Goal: Task Accomplishment & Management: Use online tool/utility

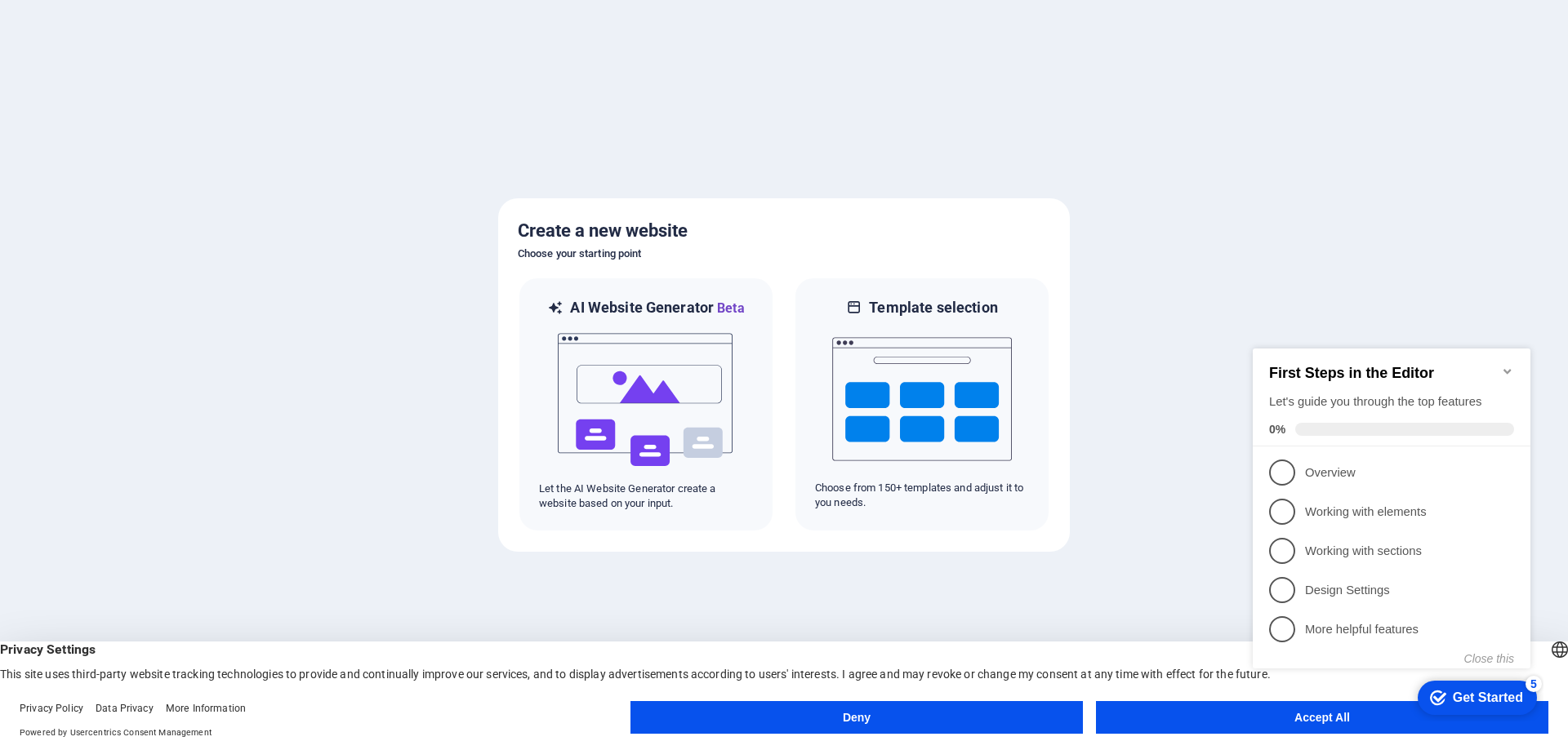
click at [1509, 366] on icon "Minimize checklist" at bounding box center [1507, 371] width 13 height 13
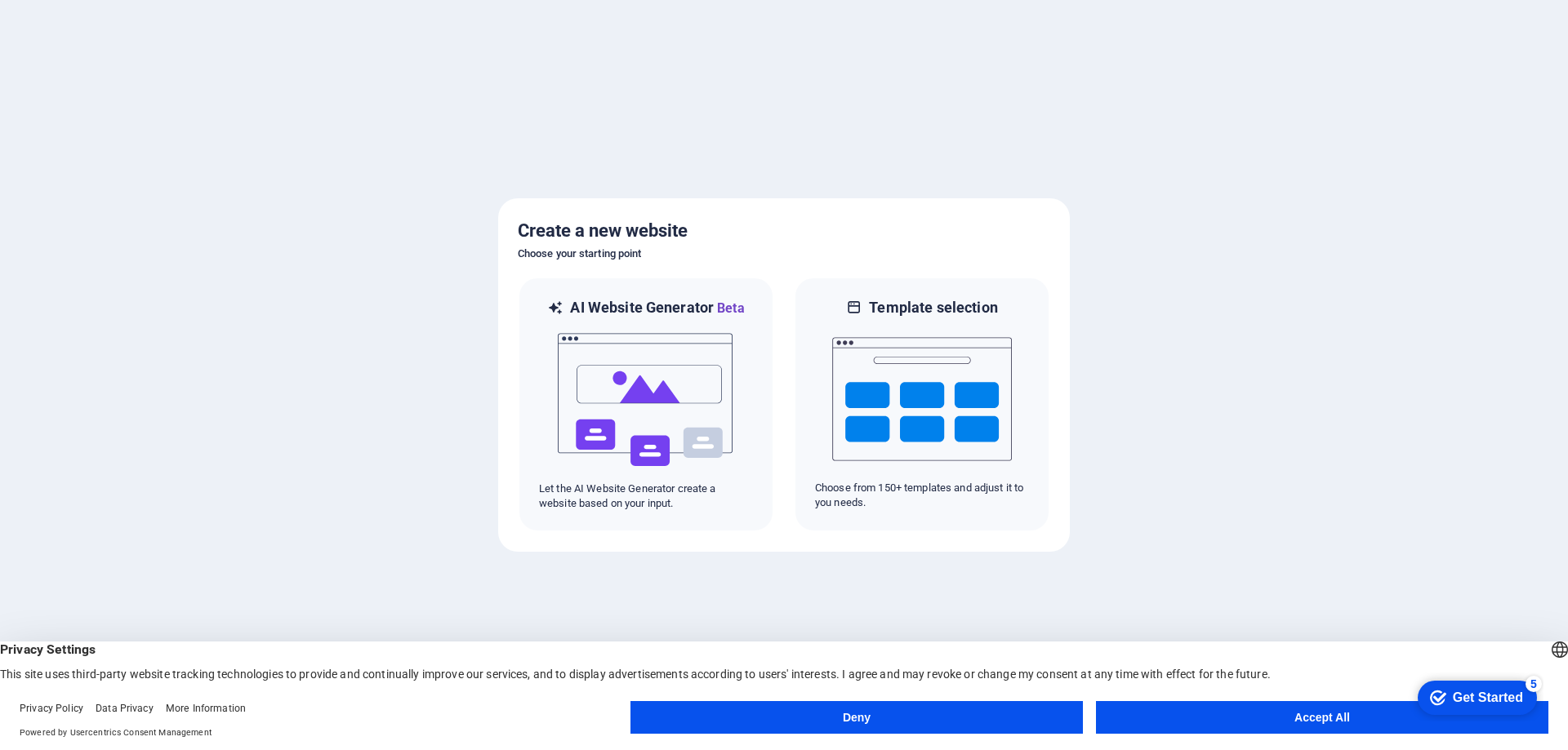
click at [1271, 716] on button "Accept All" at bounding box center [1322, 717] width 453 height 32
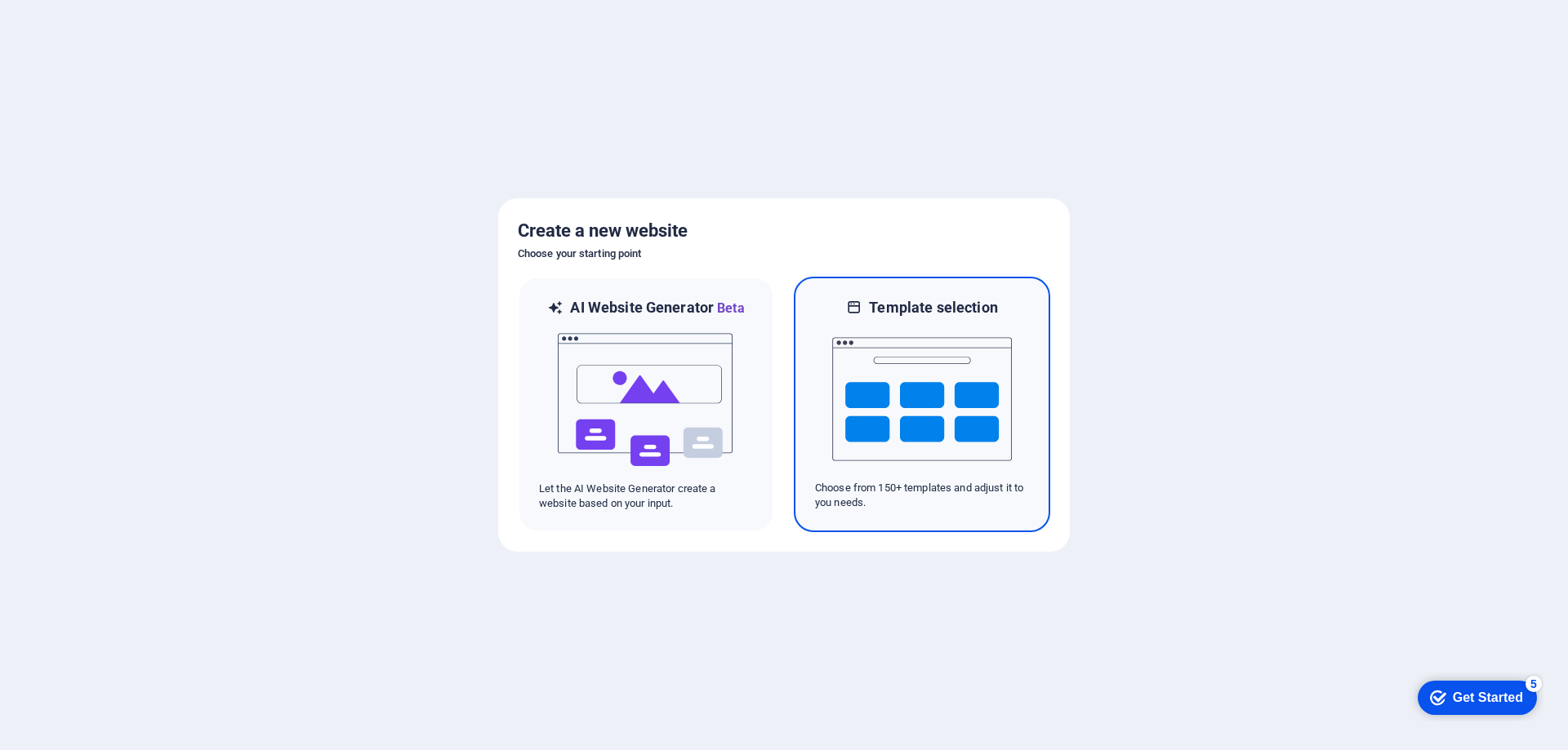
click at [894, 355] on img at bounding box center [921, 399] width 180 height 163
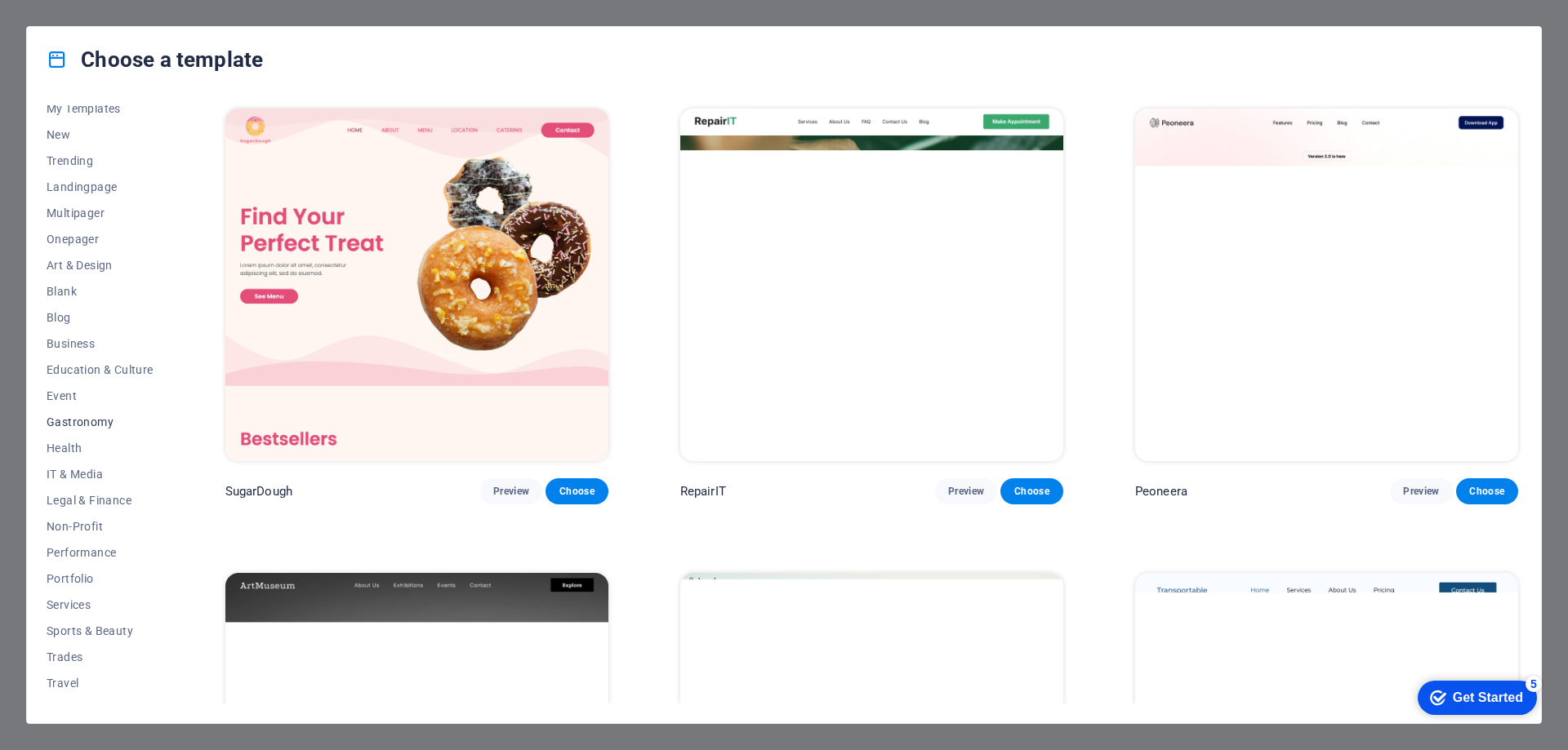
scroll to position [54, 0]
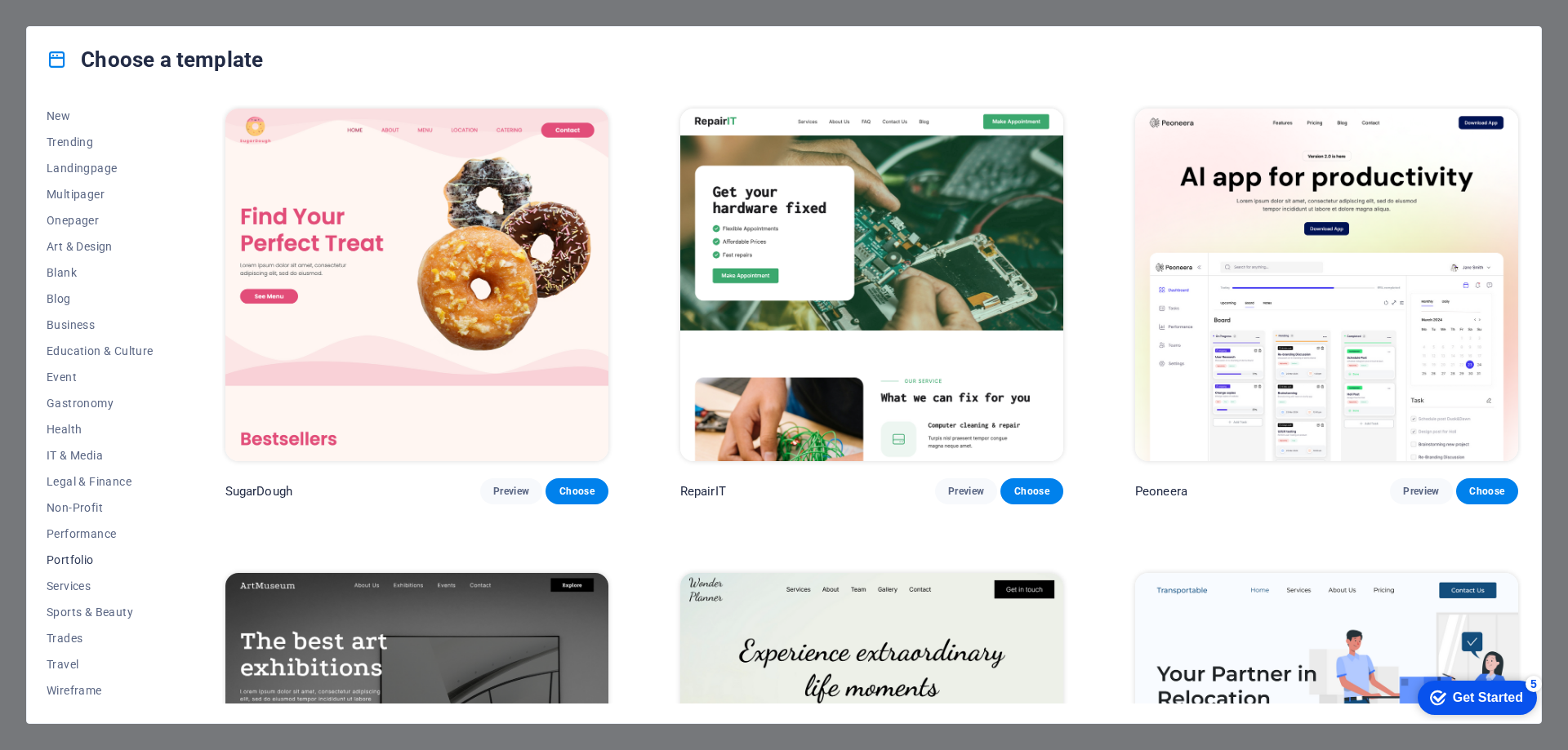
click at [79, 556] on span "Portfolio" at bounding box center [100, 560] width 107 height 13
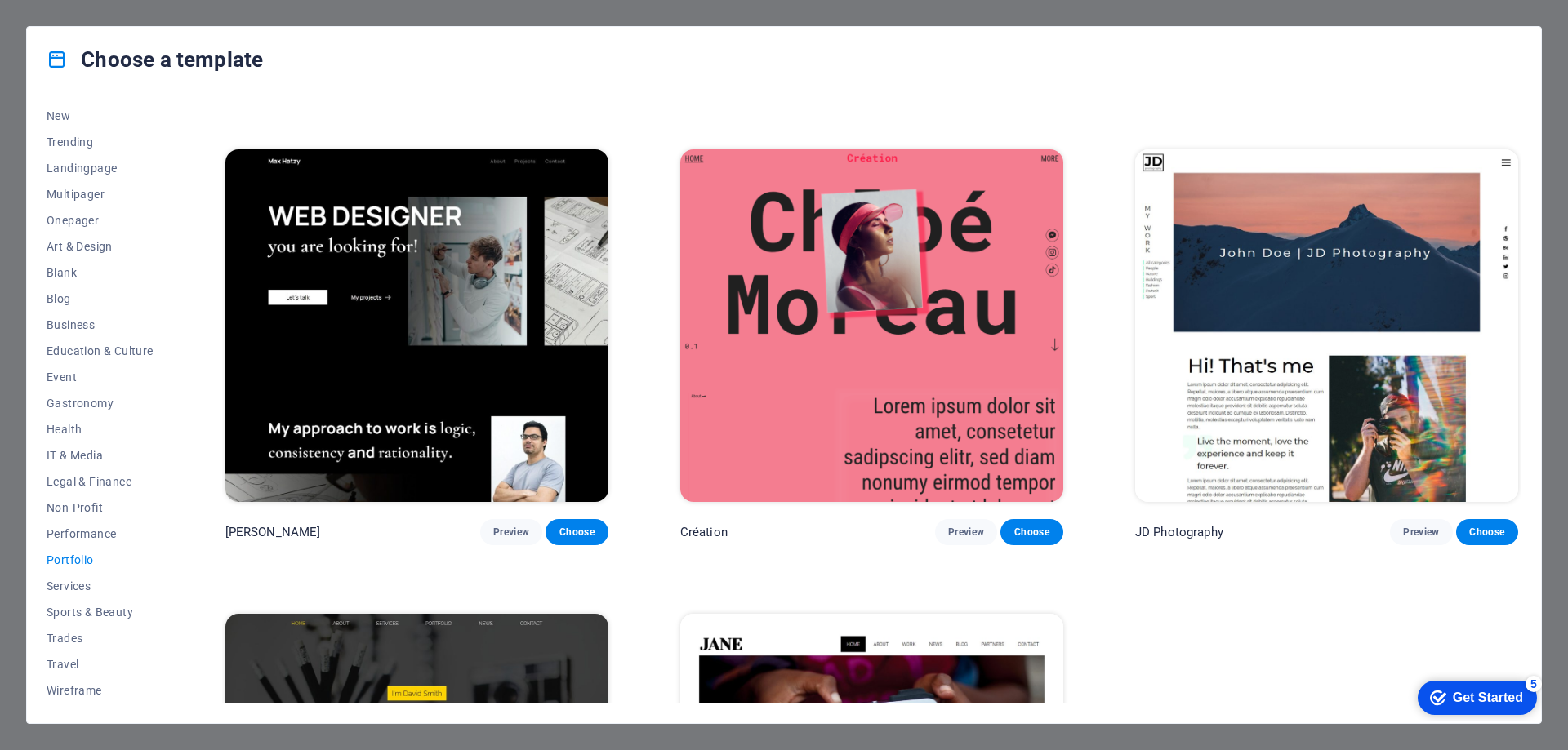
scroll to position [398, 0]
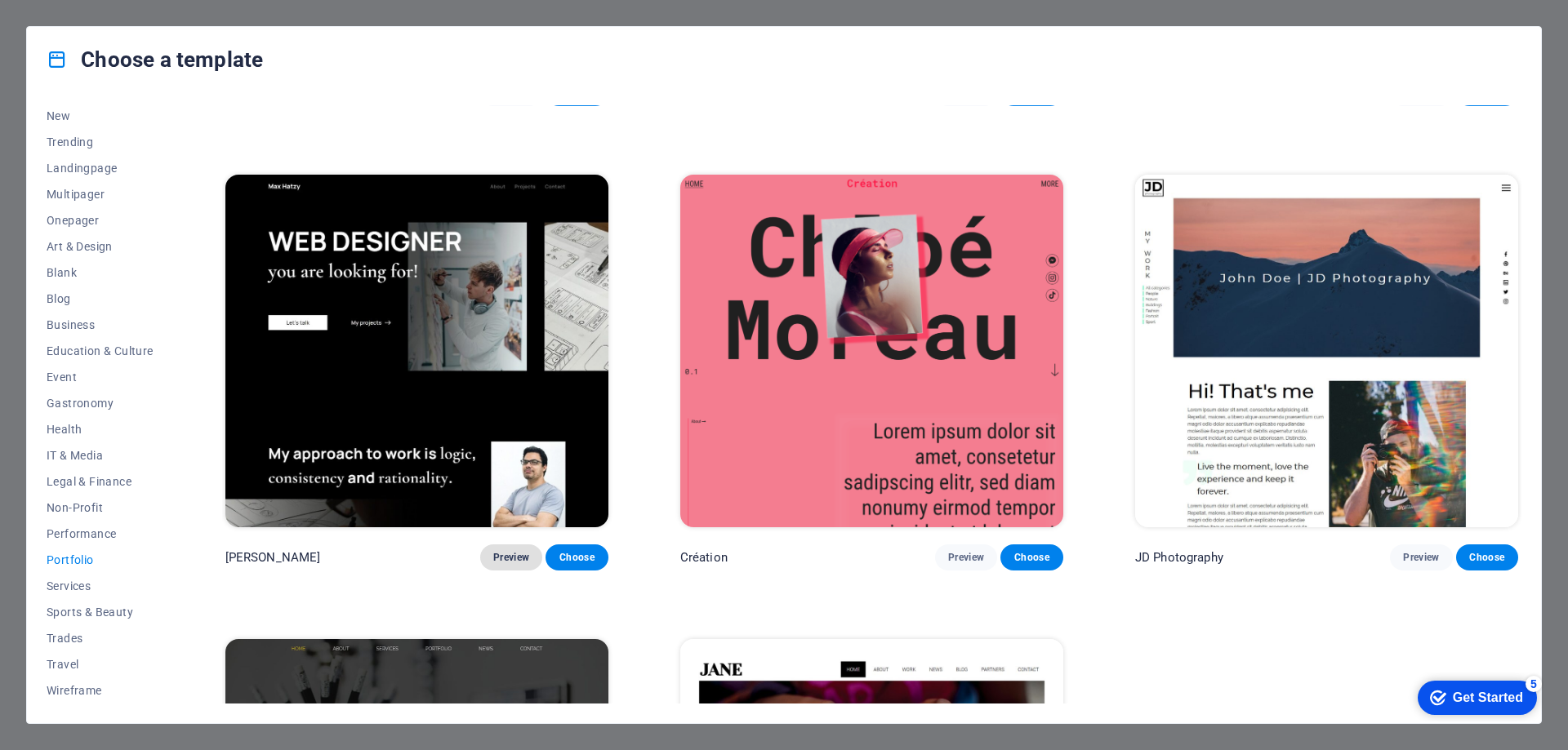
click at [515, 551] on span "Preview" at bounding box center [511, 557] width 36 height 13
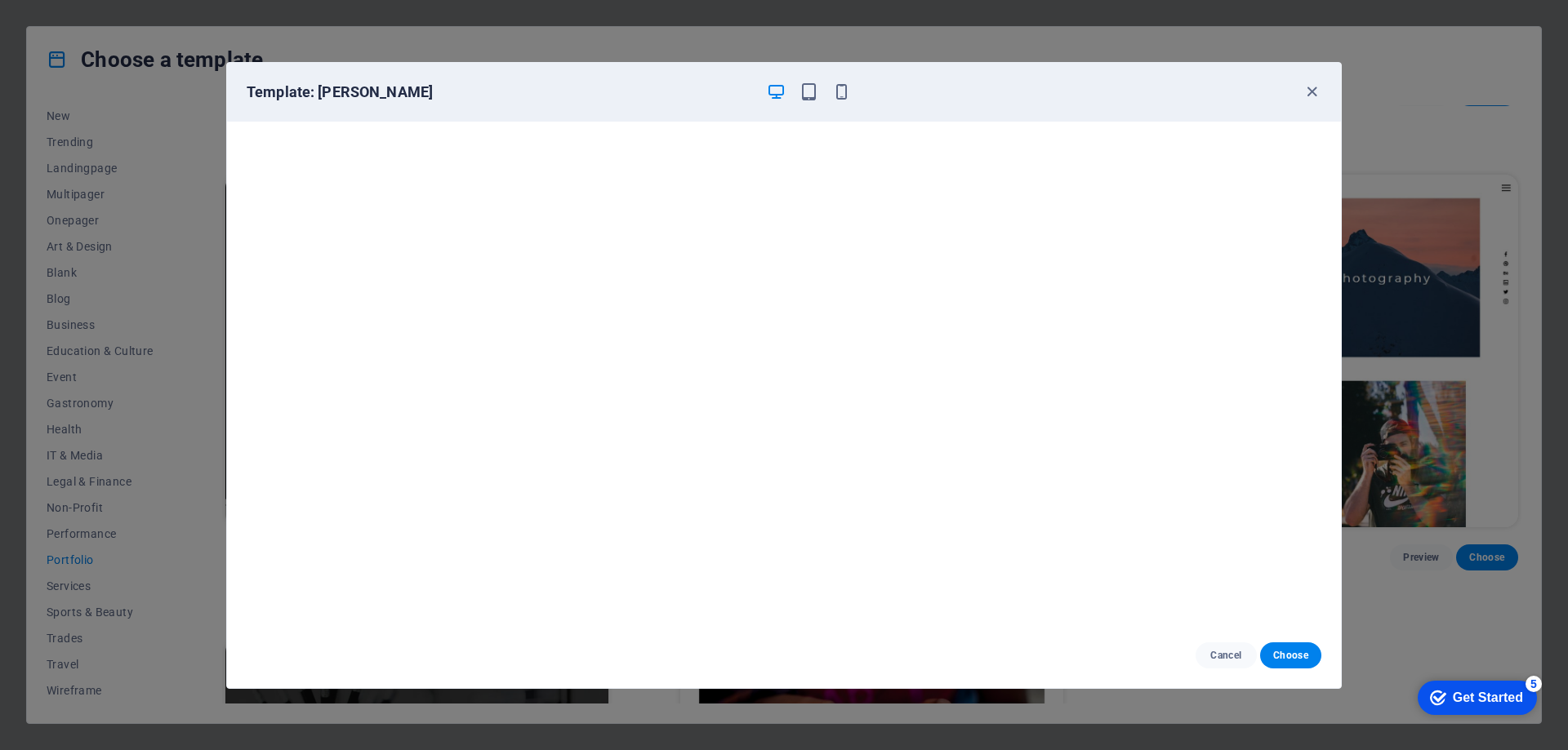
scroll to position [4, 0]
click at [1222, 651] on span "Cancel" at bounding box center [1225, 655] width 35 height 13
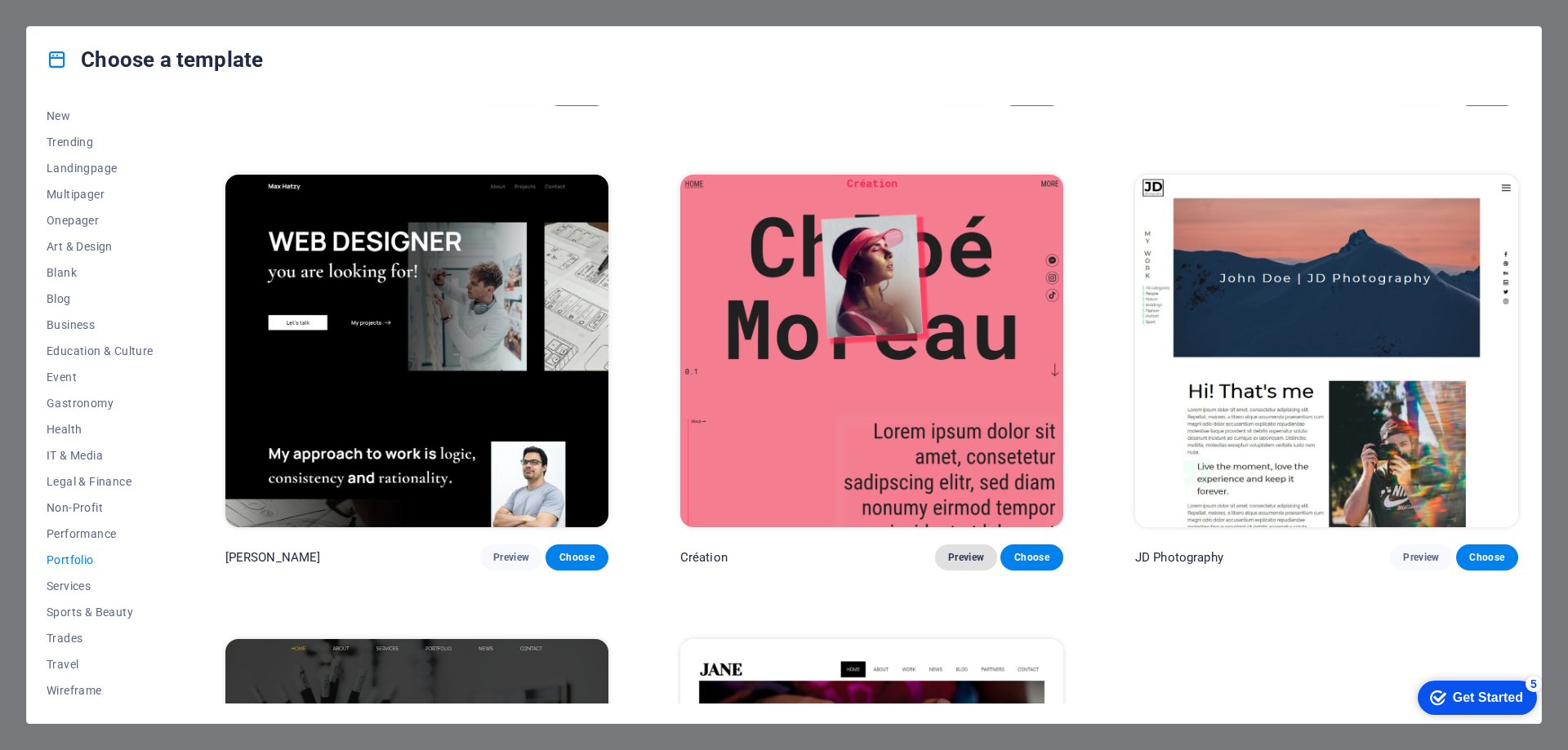
click at [958, 545] on button "Preview" at bounding box center [966, 557] width 62 height 26
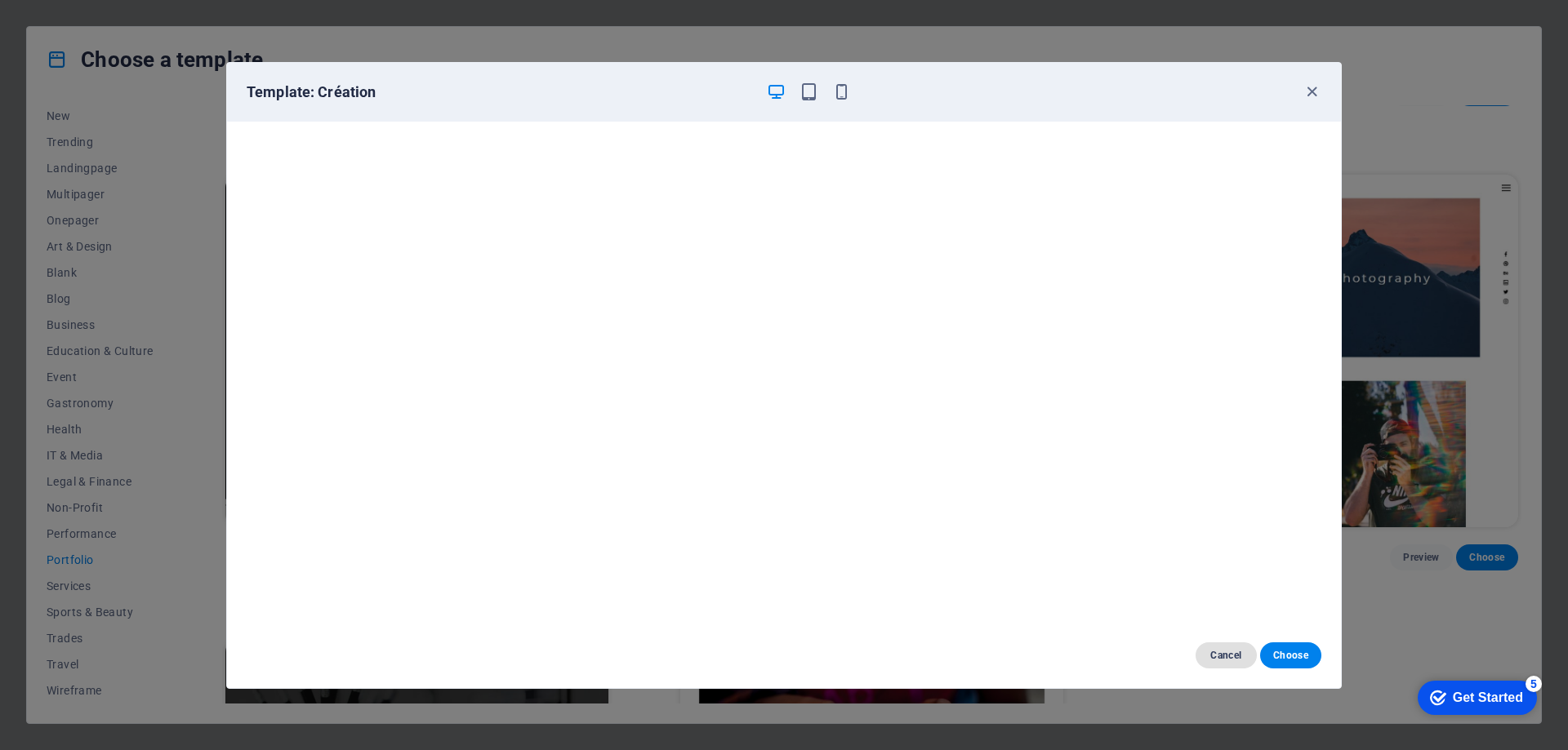
click at [1229, 645] on button "Cancel" at bounding box center [1226, 655] width 61 height 26
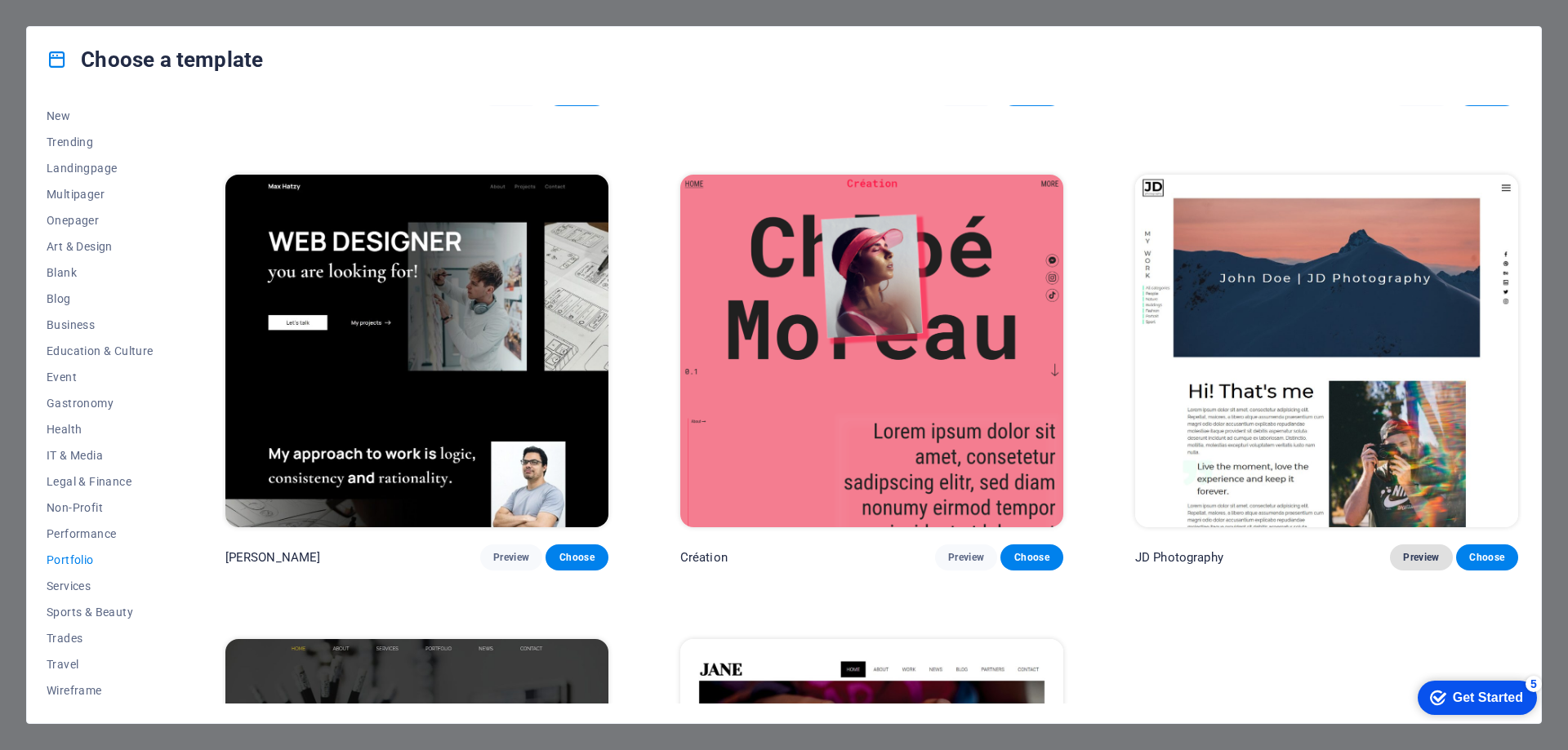
click at [1423, 551] on span "Preview" at bounding box center [1421, 557] width 36 height 13
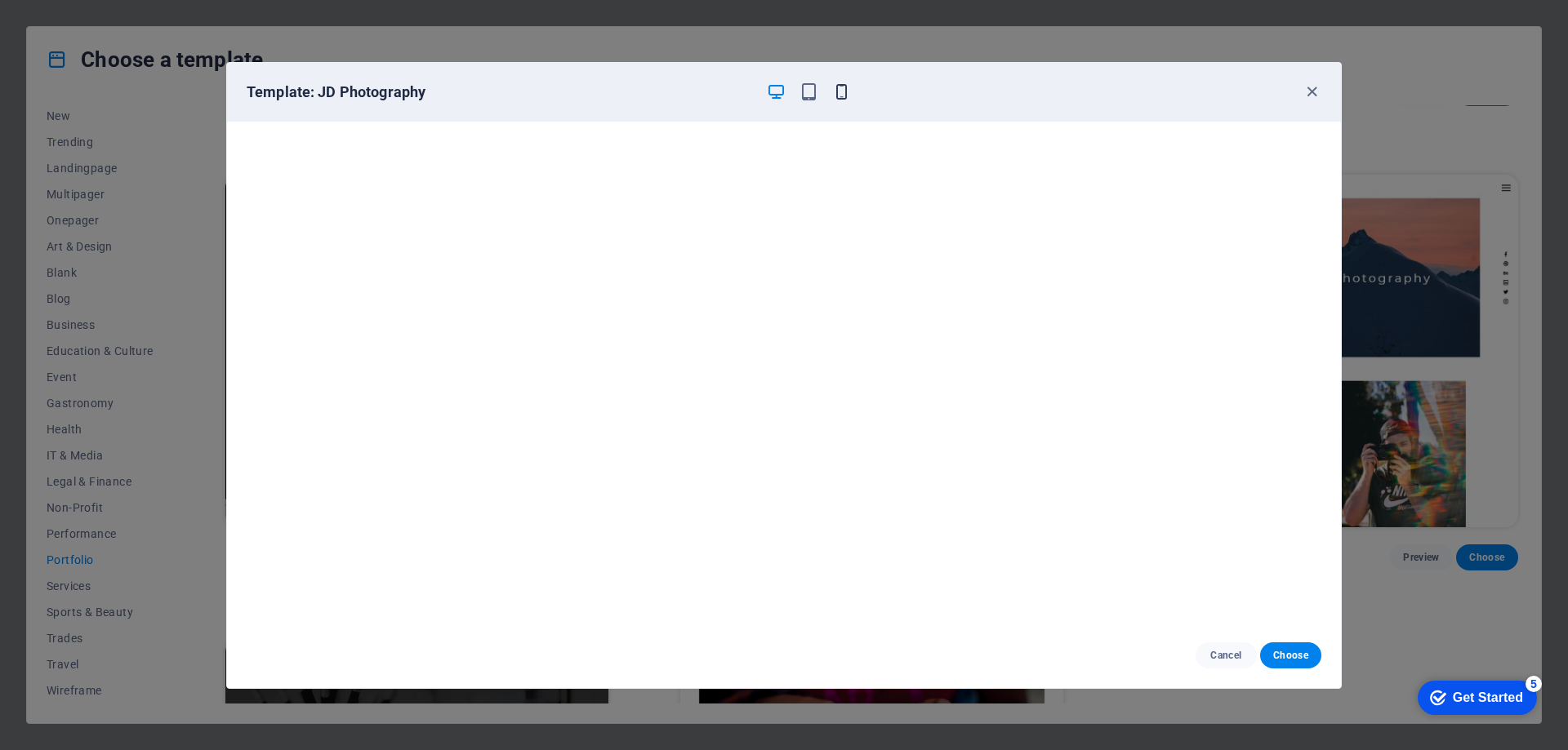
click at [841, 94] on icon "button" at bounding box center [841, 92] width 19 height 19
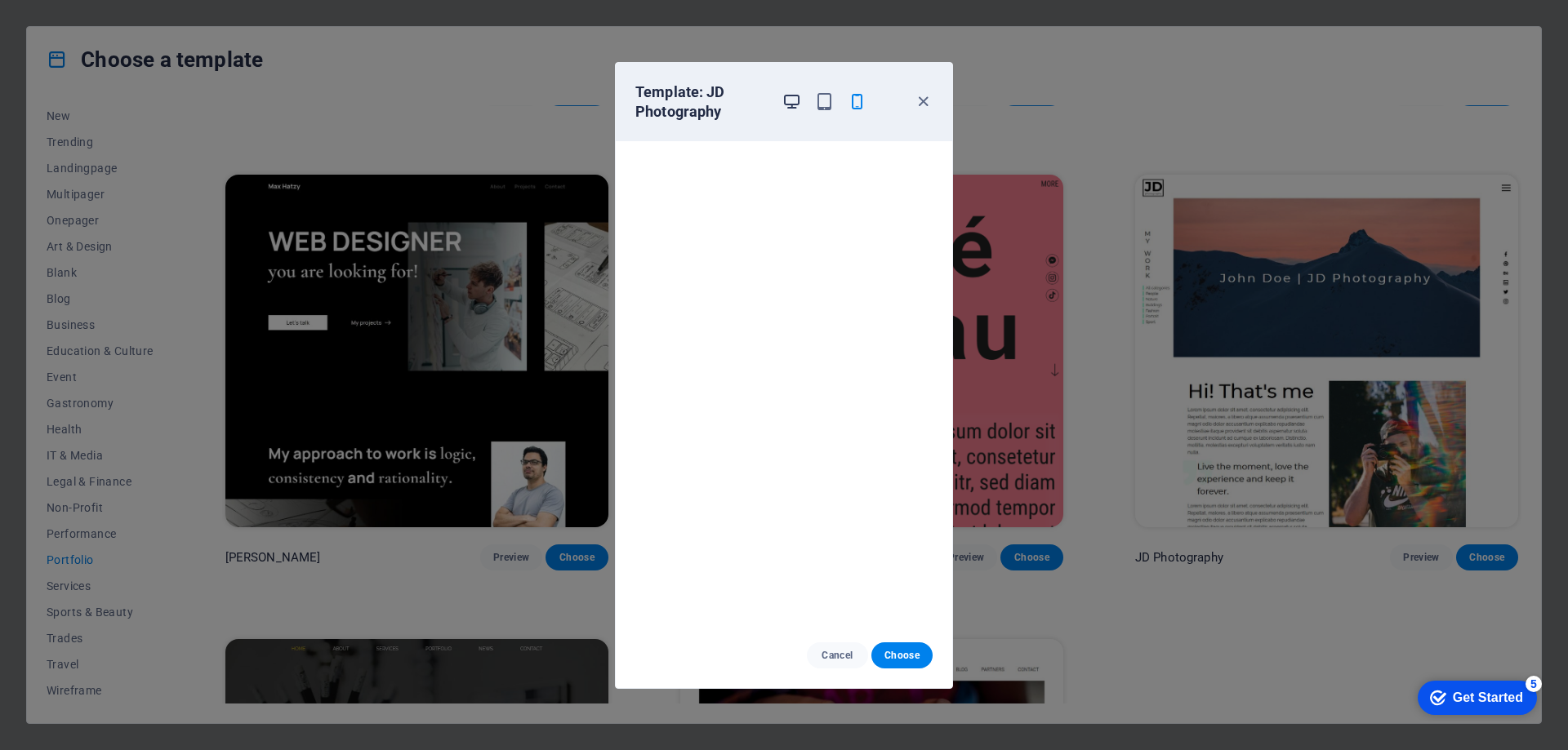
click at [789, 99] on icon "button" at bounding box center [791, 101] width 19 height 19
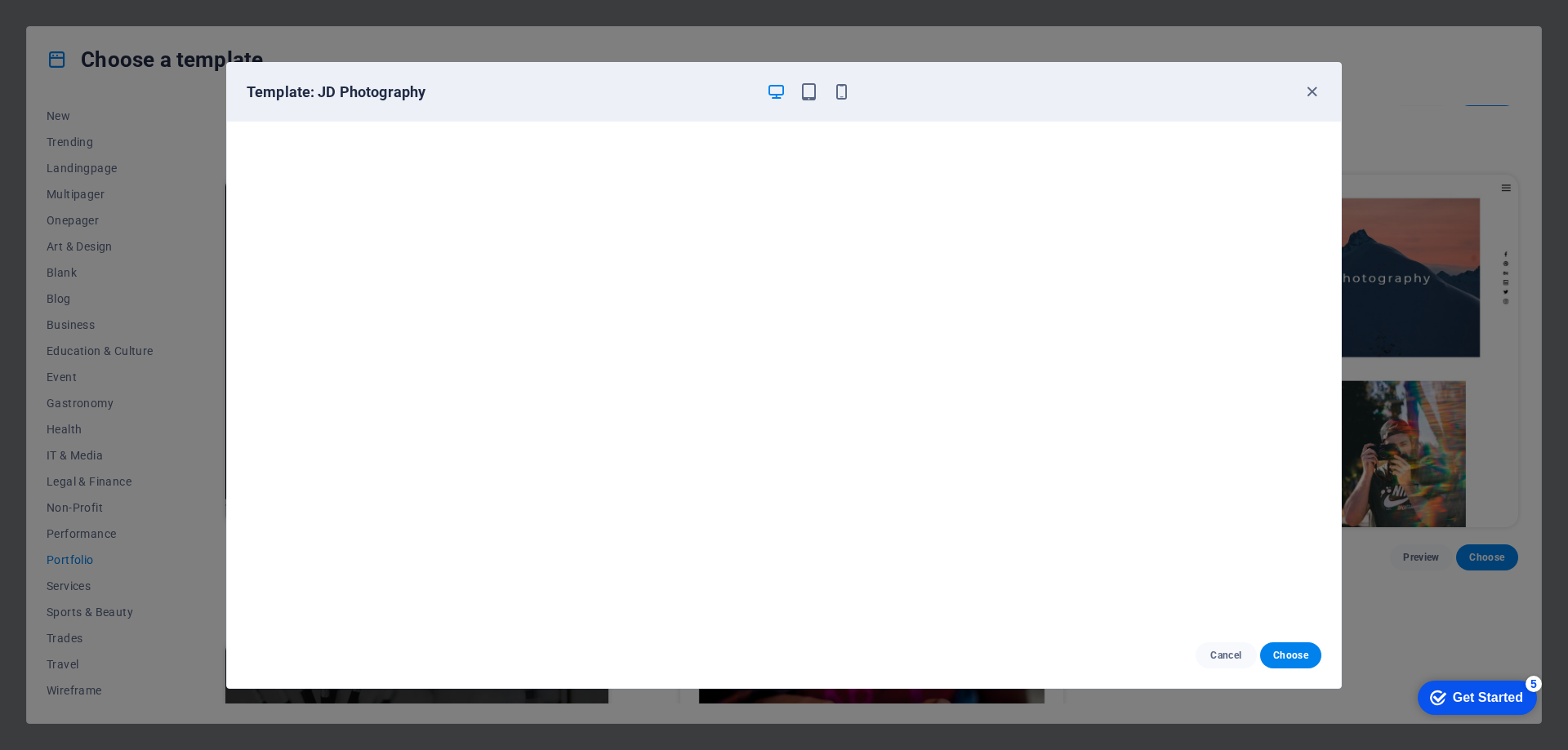
scroll to position [0, 0]
click at [1224, 651] on span "Cancel" at bounding box center [1225, 655] width 35 height 13
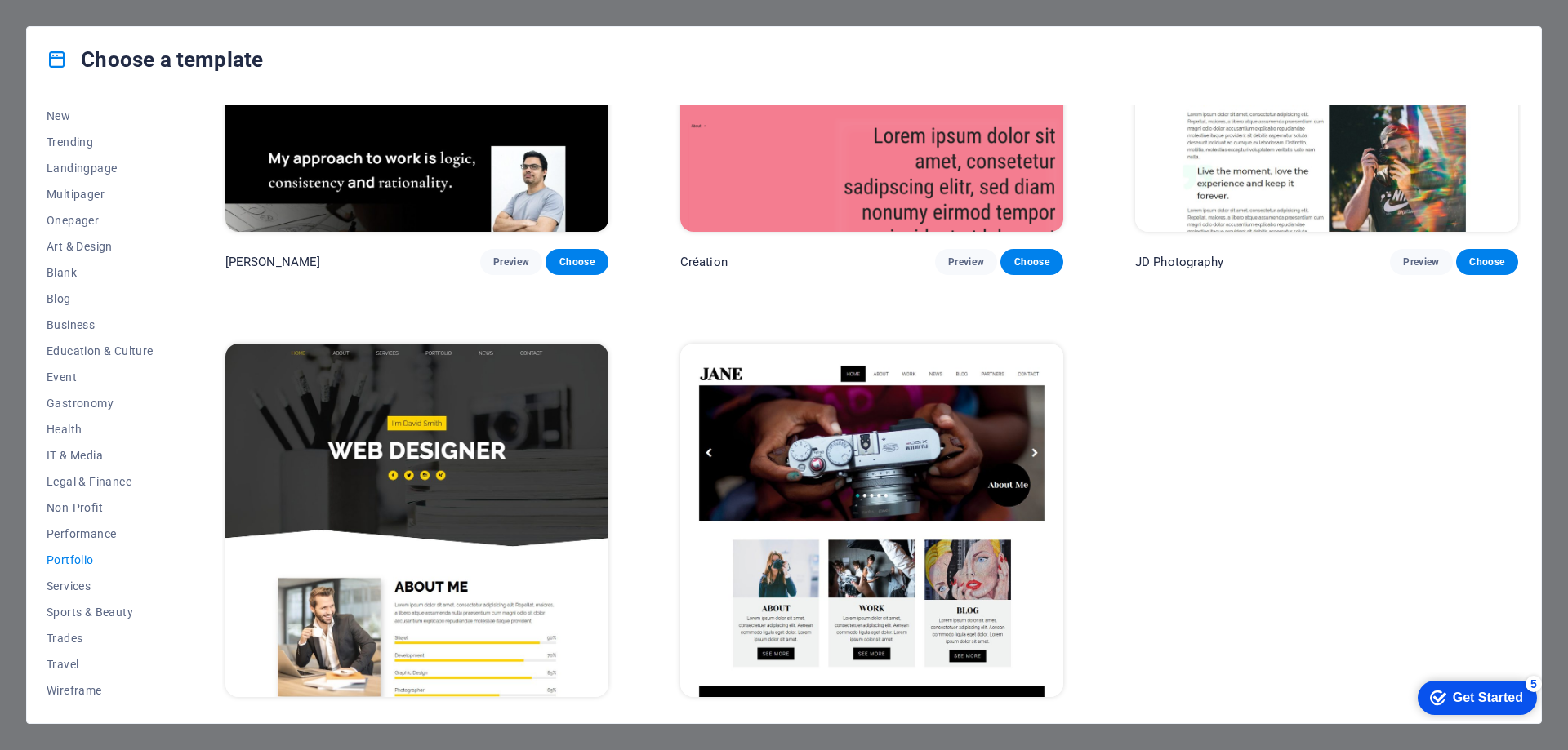
scroll to position [724, 0]
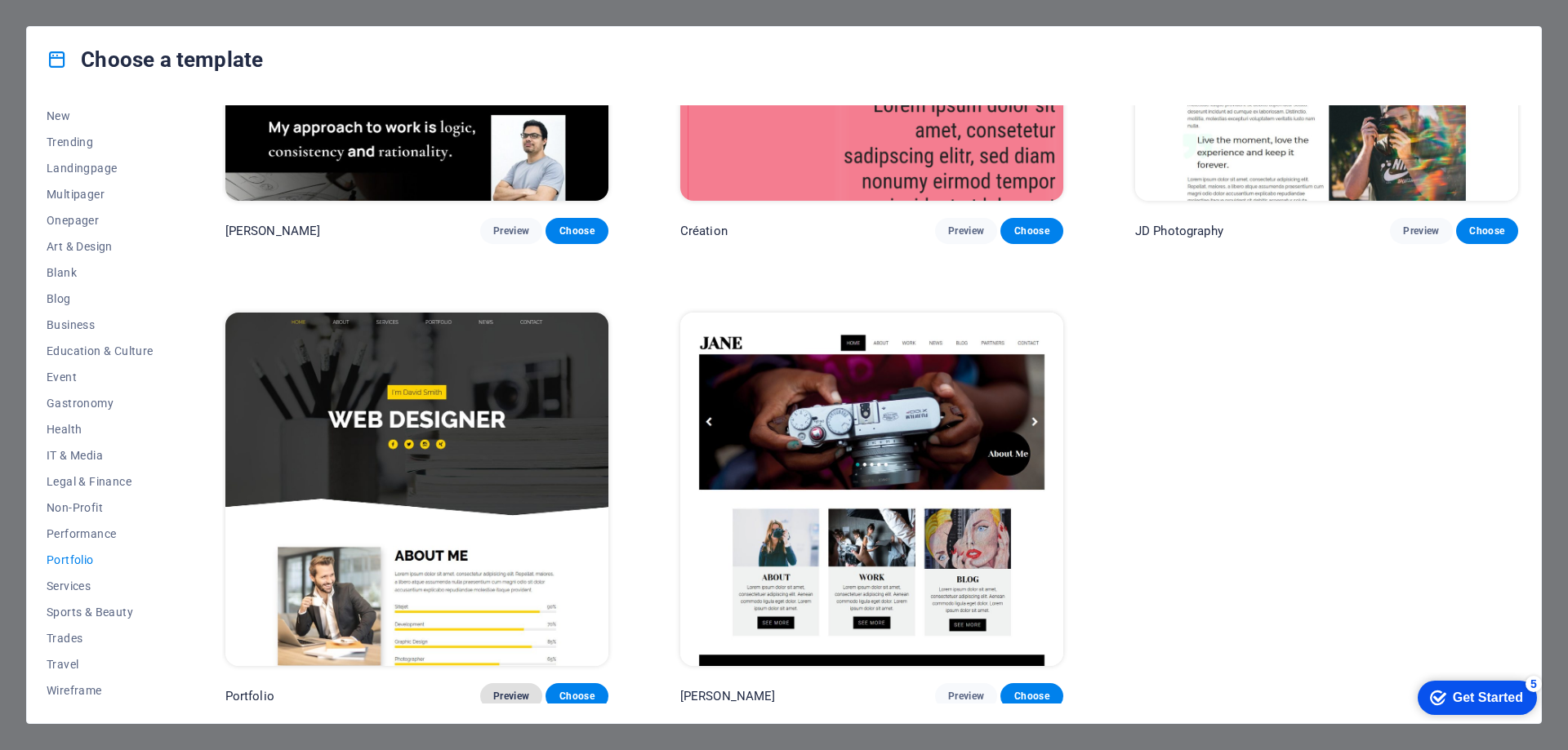
click at [511, 697] on button "Preview" at bounding box center [510, 696] width 62 height 26
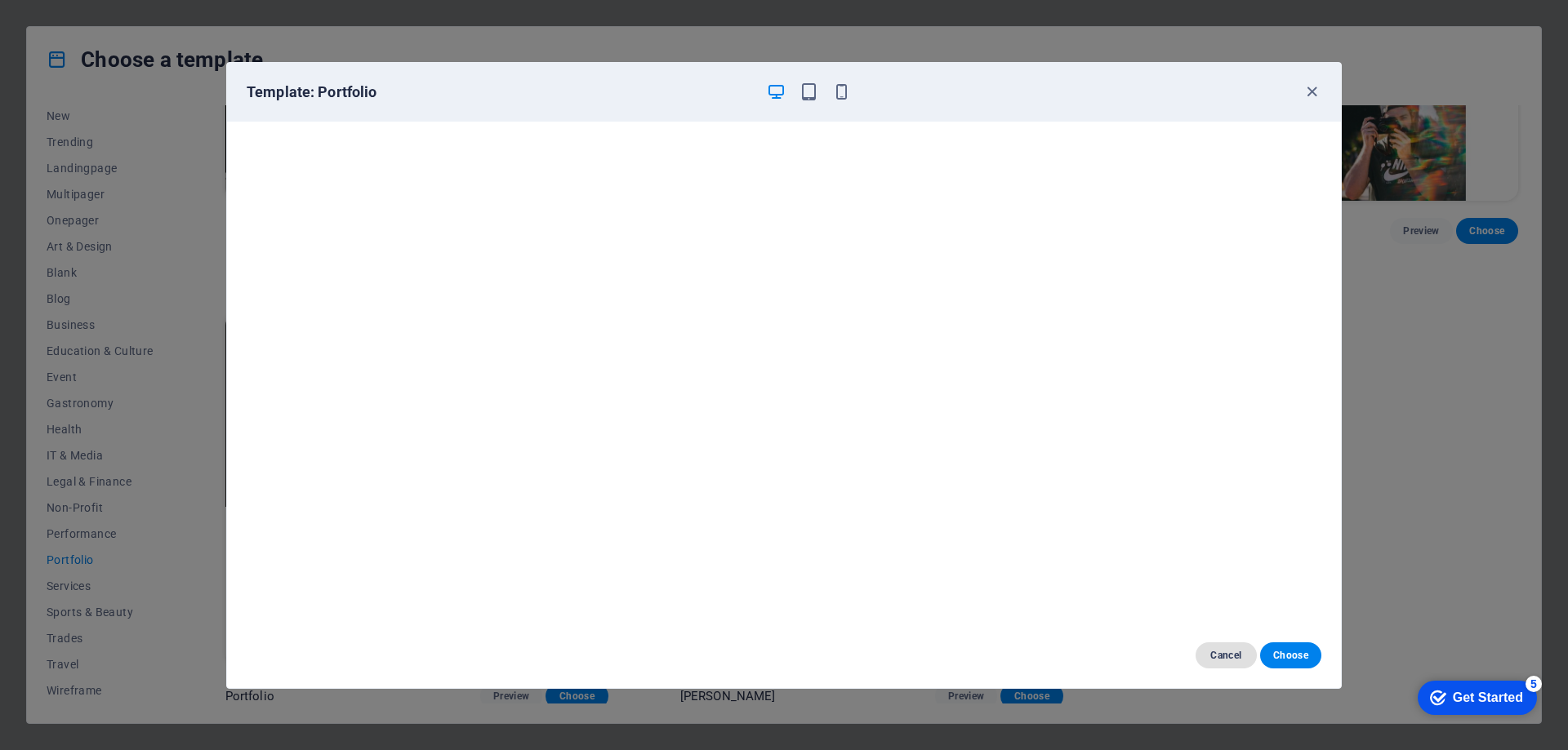
click at [1211, 649] on span "Cancel" at bounding box center [1225, 655] width 35 height 13
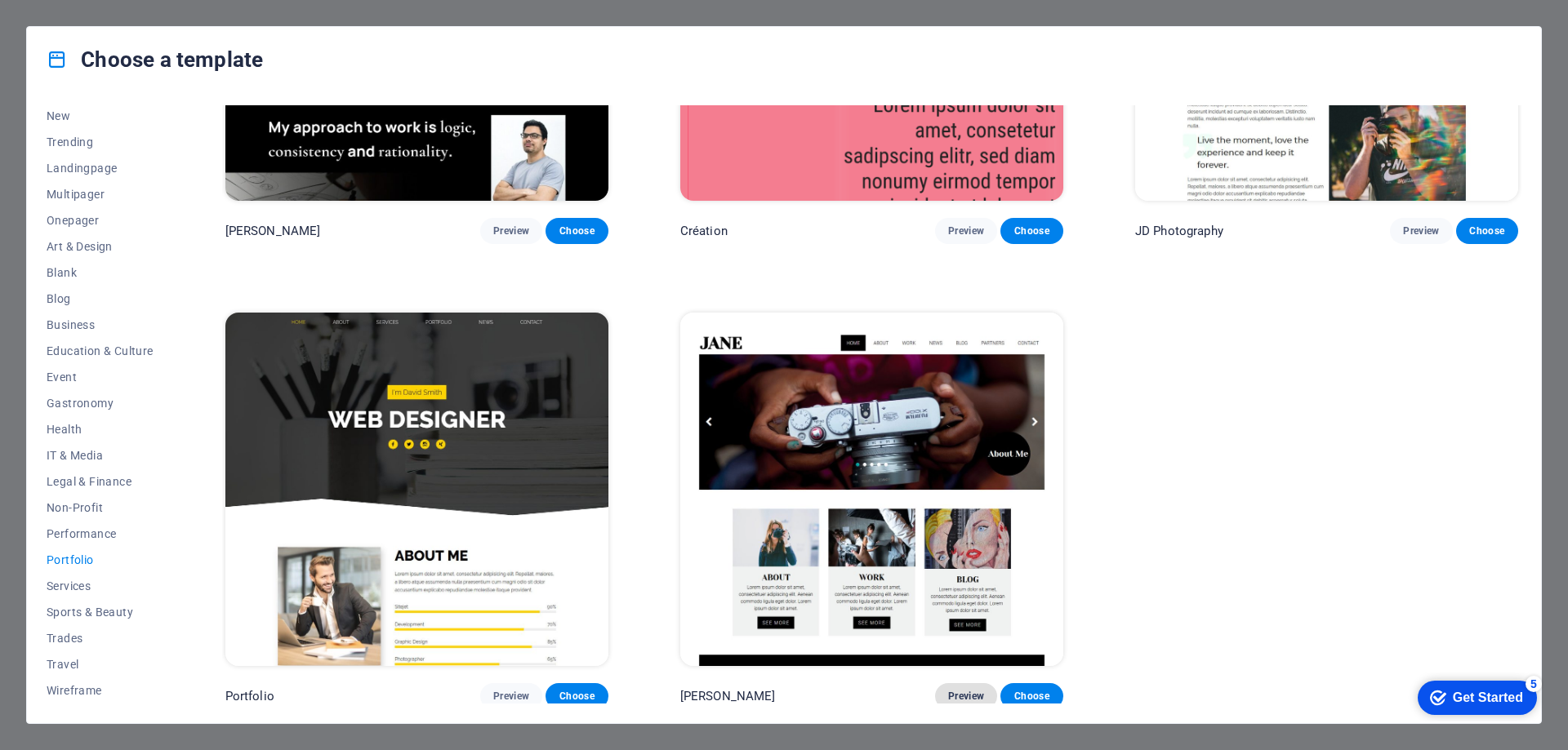
click at [958, 690] on span "Preview" at bounding box center [966, 696] width 36 height 13
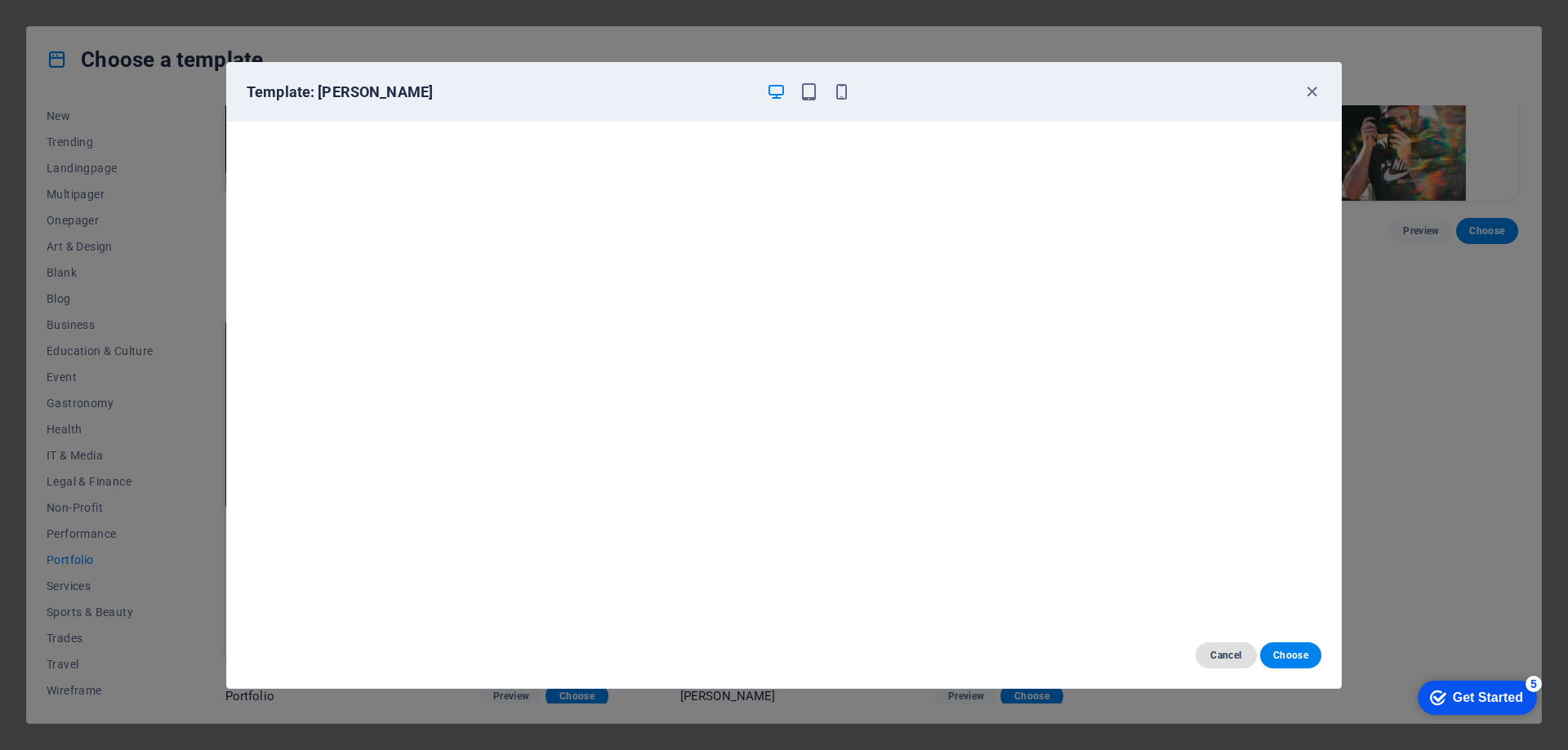
click at [1209, 655] on span "Cancel" at bounding box center [1225, 655] width 35 height 13
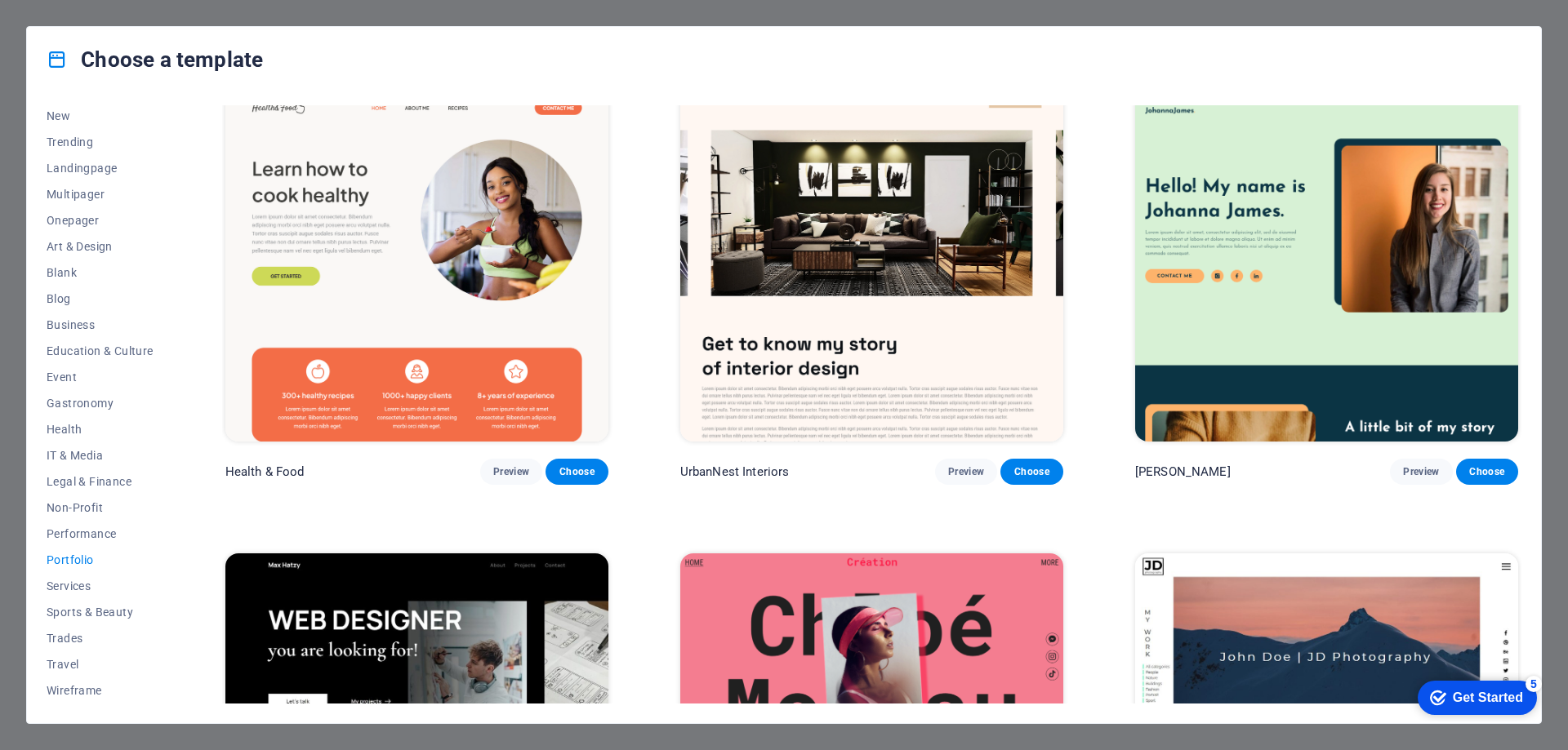
scroll to position [0, 0]
